Goal: Information Seeking & Learning: Learn about a topic

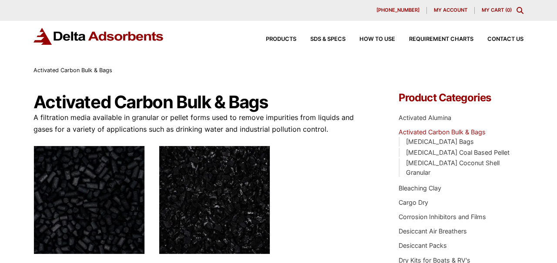
click at [441, 136] on link "Activated Carbon Bulk & Bags" at bounding box center [441, 131] width 87 height 7
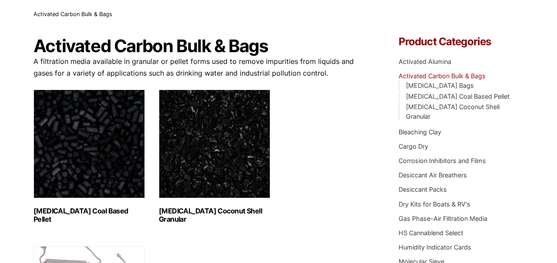
scroll to position [57, 0]
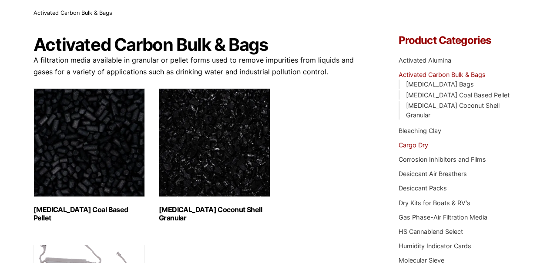
click at [415, 147] on link "Cargo Dry" at bounding box center [413, 144] width 30 height 7
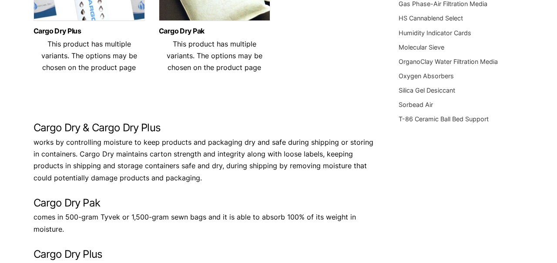
scroll to position [57, 0]
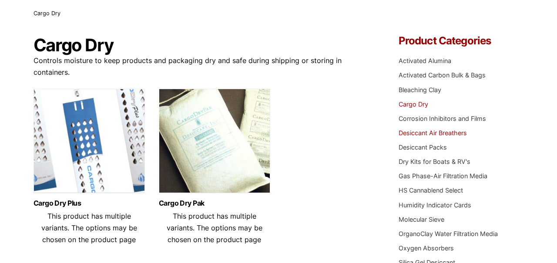
click at [431, 135] on link "Desiccant Air Breathers" at bounding box center [432, 132] width 68 height 7
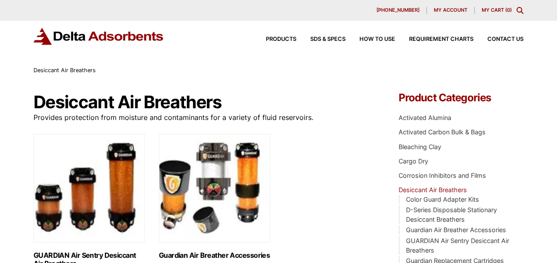
scroll to position [57, 0]
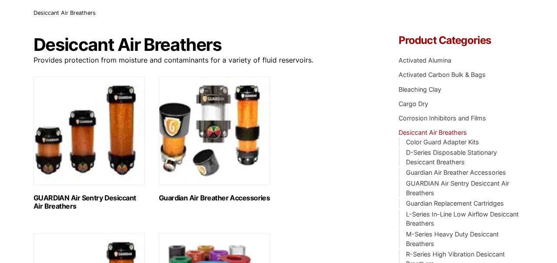
click at [432, 128] on li "Desiccant Air Breathers Color Guard Adapter Kits D-Series Disposable Stationary…" at bounding box center [460, 234] width 125 height 213
click at [432, 131] on link "Desiccant Air Breathers" at bounding box center [432, 132] width 68 height 7
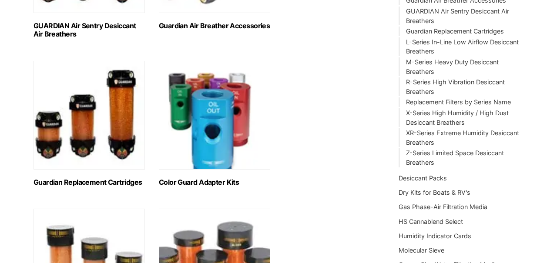
scroll to position [287, 0]
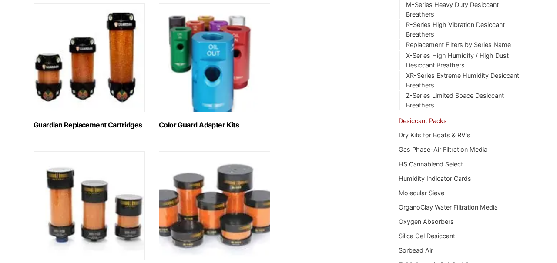
click at [417, 124] on link "Desiccant Packs" at bounding box center [422, 120] width 48 height 7
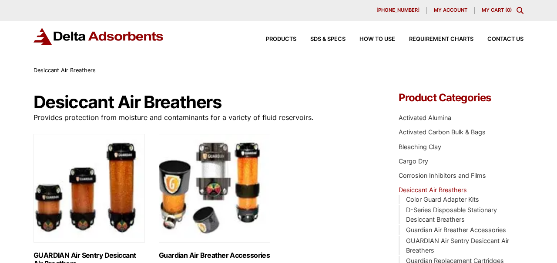
scroll to position [287, 0]
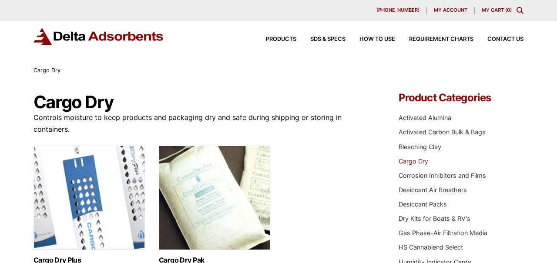
scroll to position [57, 0]
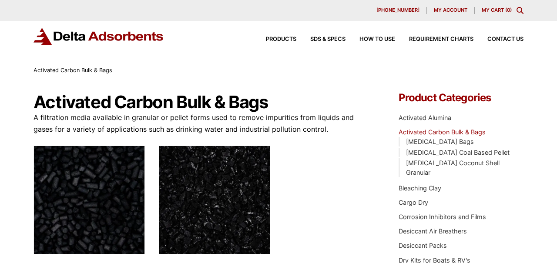
scroll to position [57, 0]
